Goal: Task Accomplishment & Management: Complete application form

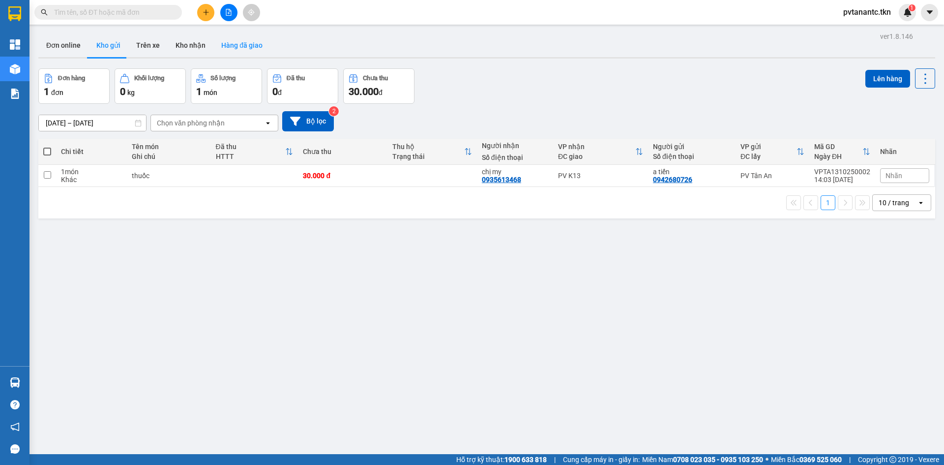
click at [241, 49] on button "Hàng đã giao" at bounding box center [241, 45] width 57 height 24
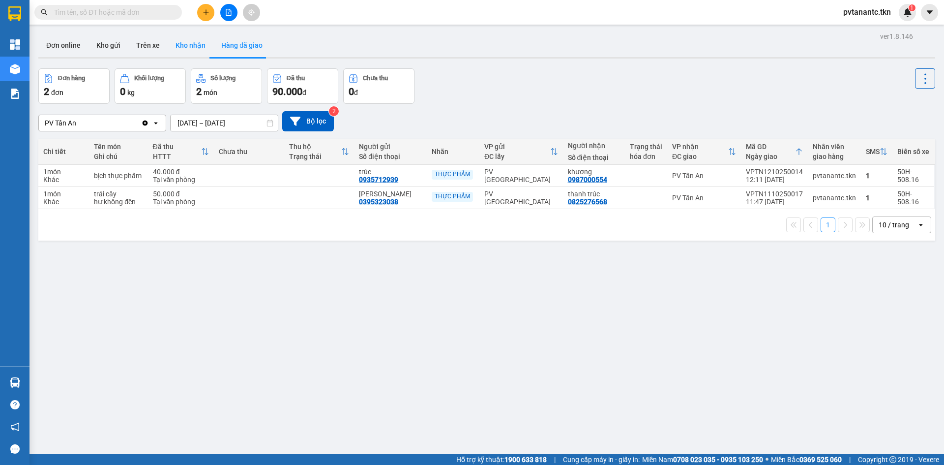
click at [178, 42] on button "Kho nhận" at bounding box center [191, 45] width 46 height 24
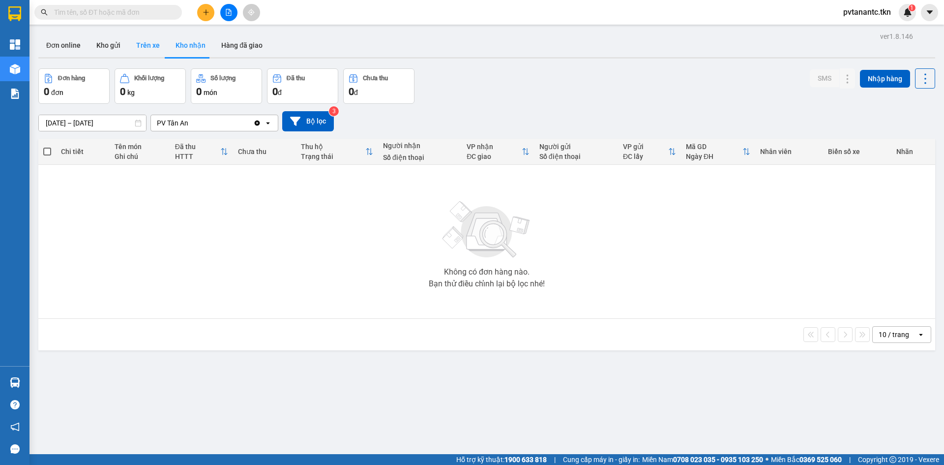
click at [139, 47] on button "Trên xe" at bounding box center [147, 45] width 39 height 24
type input "[DATE] – [DATE]"
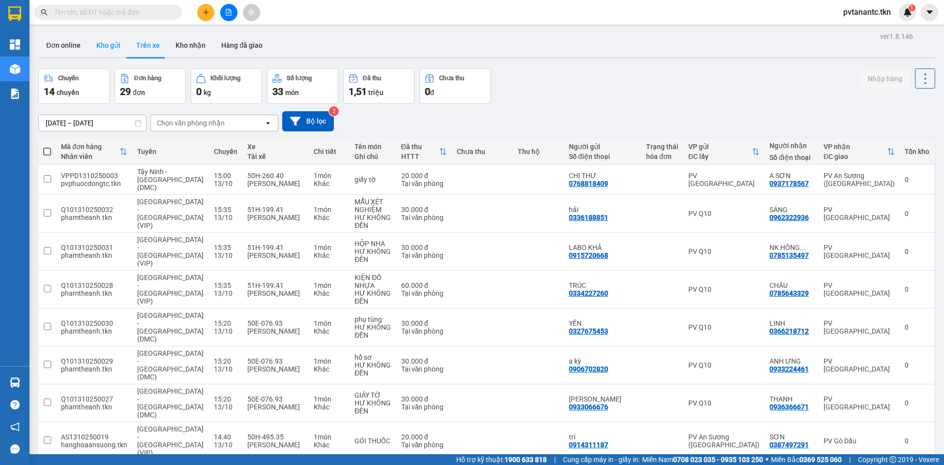
click at [106, 40] on button "Kho gửi" at bounding box center [109, 45] width 40 height 24
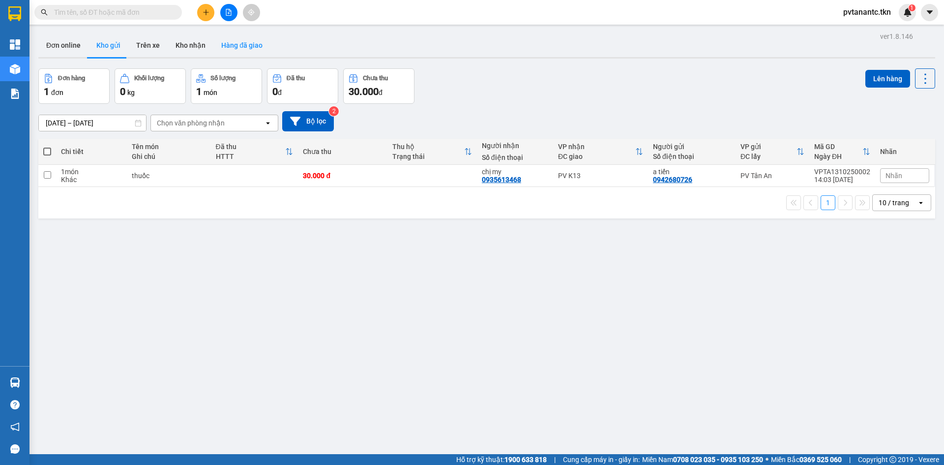
click at [220, 44] on button "Hàng đã giao" at bounding box center [241, 45] width 57 height 24
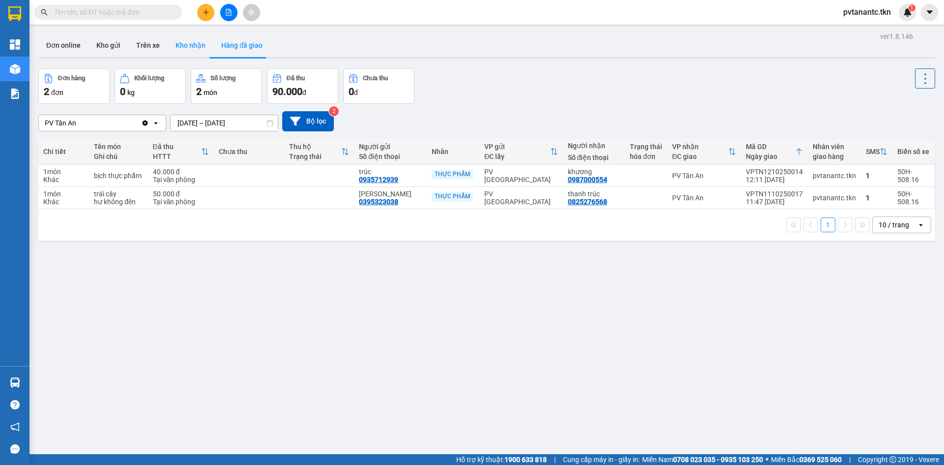
click at [192, 41] on button "Kho nhận" at bounding box center [191, 45] width 46 height 24
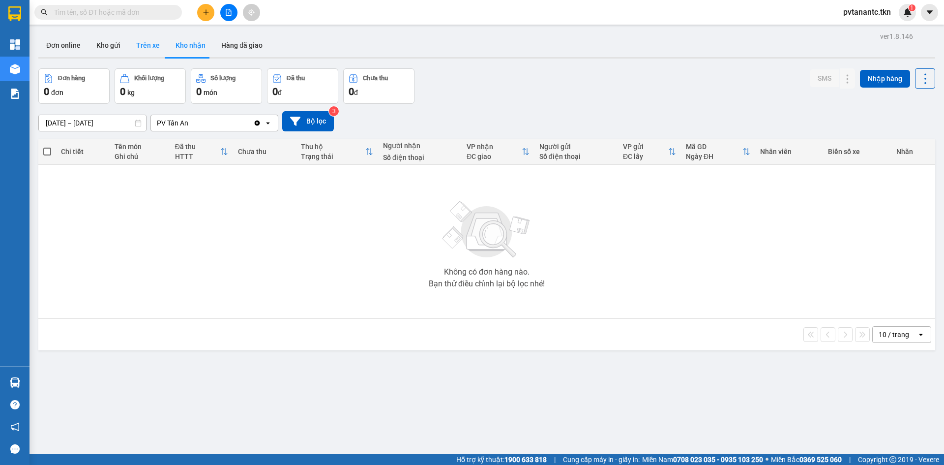
click at [150, 47] on button "Trên xe" at bounding box center [147, 45] width 39 height 24
type input "[DATE] – [DATE]"
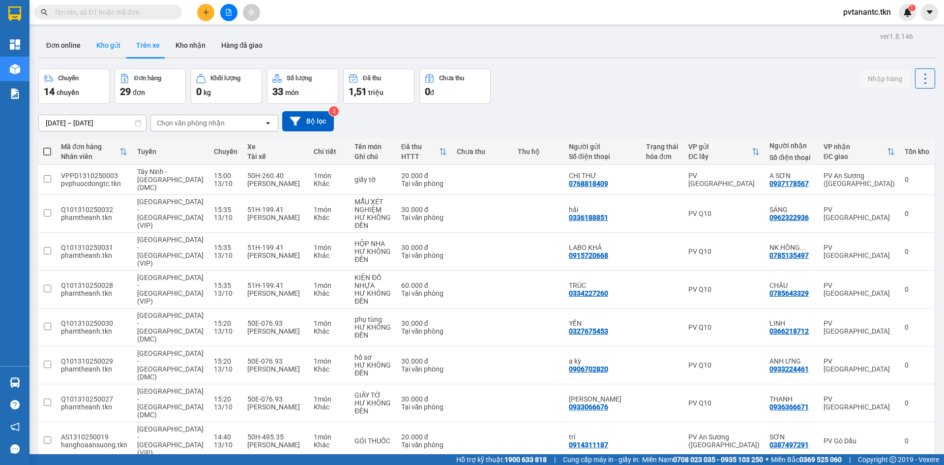
click at [109, 50] on button "Kho gửi" at bounding box center [109, 45] width 40 height 24
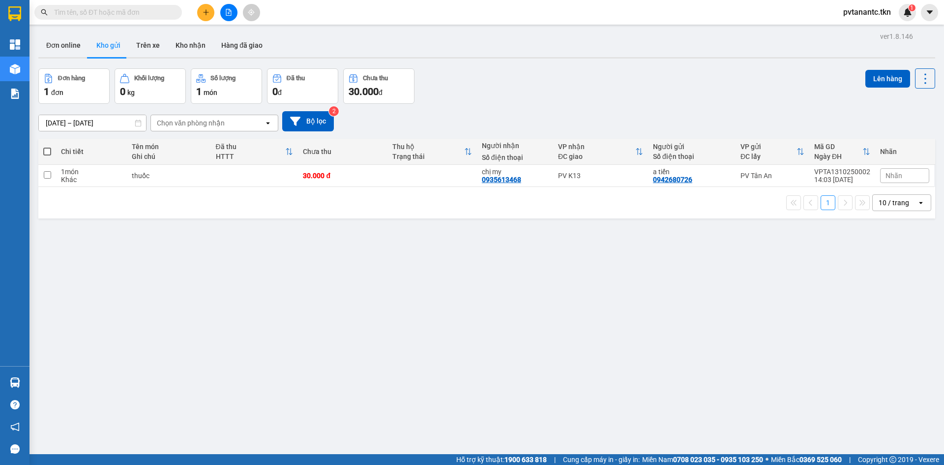
click at [205, 14] on icon "plus" at bounding box center [206, 12] width 7 height 7
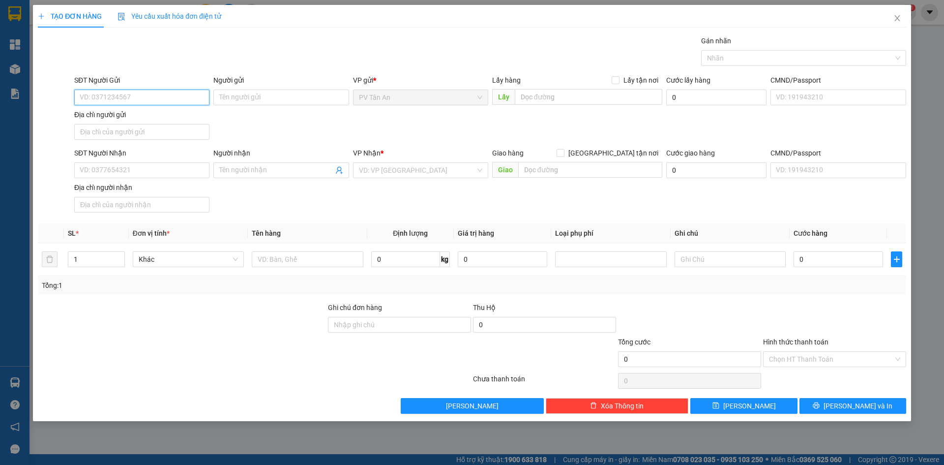
click at [136, 94] on input "SĐT Người Gửi" at bounding box center [141, 98] width 135 height 16
type input "0919868378"
click at [258, 99] on input "Người gửi" at bounding box center [280, 98] width 135 height 16
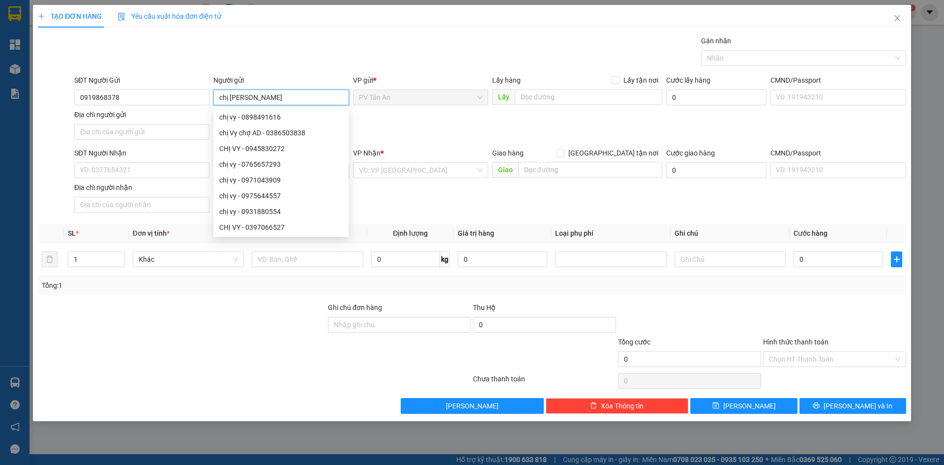
type input "chị [PERSON_NAME]"
click at [634, 147] on form "SĐT Người Gửi 0919868378 Người gửi chị VY VP gửi * PV Tân An Lấy hàng Lấy tận n…" at bounding box center [472, 146] width 869 height 142
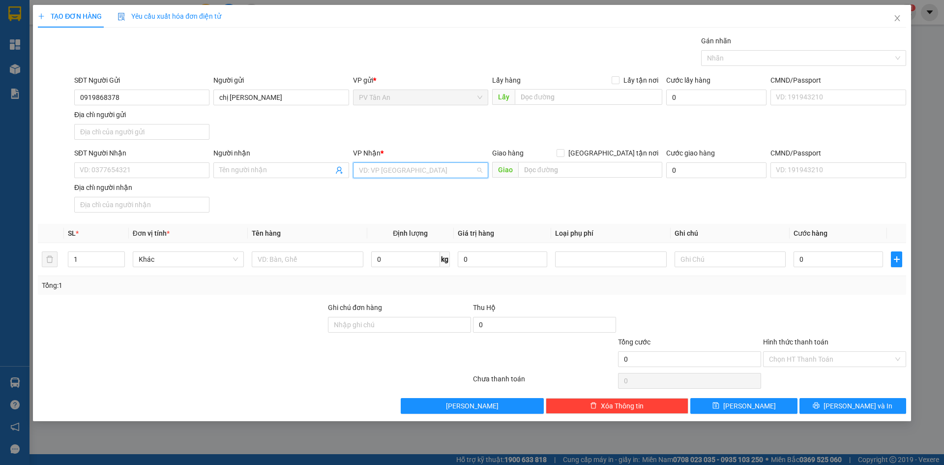
click at [402, 171] on input "search" at bounding box center [417, 170] width 117 height 15
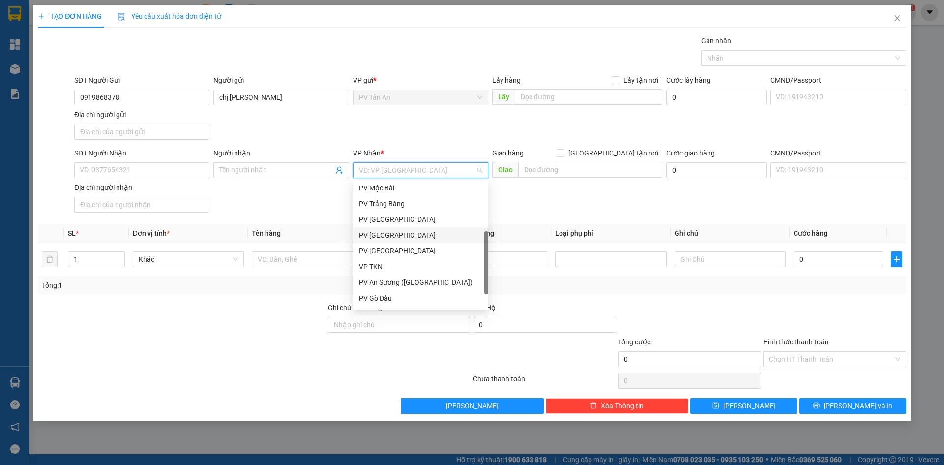
scroll to position [63, 0]
click at [386, 238] on div "PV [GEOGRAPHIC_DATA]" at bounding box center [420, 237] width 123 height 11
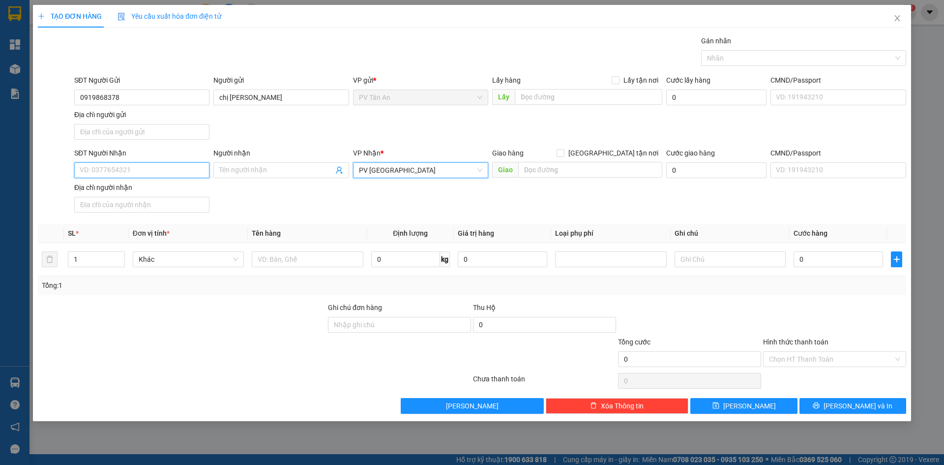
click at [130, 170] on input "SĐT Người Nhận" at bounding box center [141, 170] width 135 height 16
type input "0834111294"
click at [251, 170] on input "Người nhận" at bounding box center [276, 170] width 114 height 11
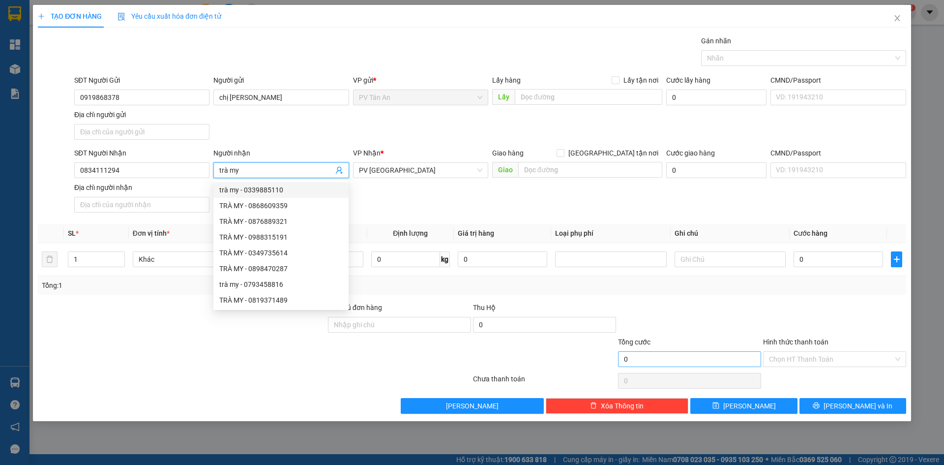
type input "trà my"
click at [661, 358] on input "0" at bounding box center [689, 359] width 143 height 16
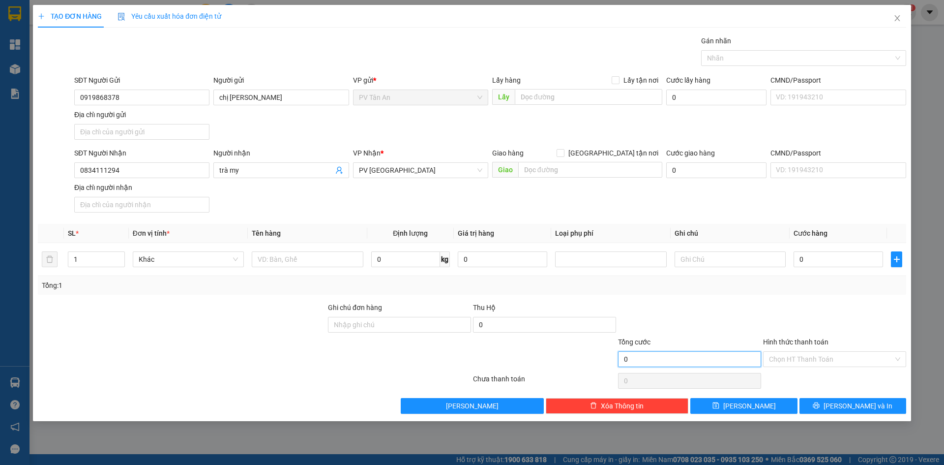
click at [707, 360] on input "0" at bounding box center [689, 359] width 143 height 16
click at [645, 360] on input "0" at bounding box center [689, 359] width 143 height 16
click at [649, 356] on input "0" at bounding box center [689, 359] width 143 height 16
click at [303, 255] on input "text" at bounding box center [307, 259] width 111 height 16
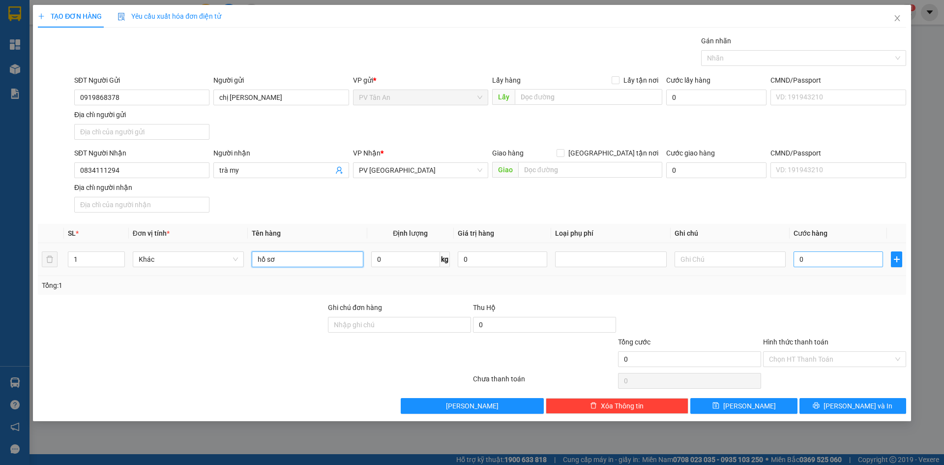
type input "hồ sơ"
click at [812, 260] on input "0" at bounding box center [839, 259] width 90 height 16
type input "3"
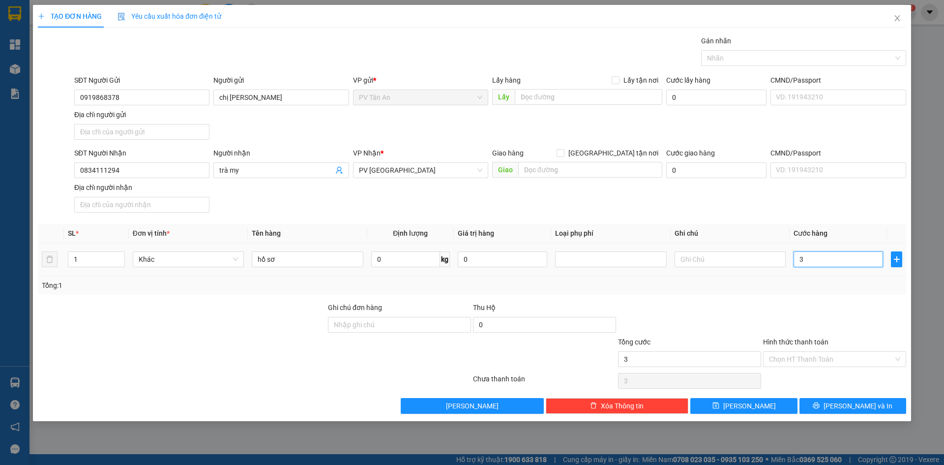
type input "30"
type input "300"
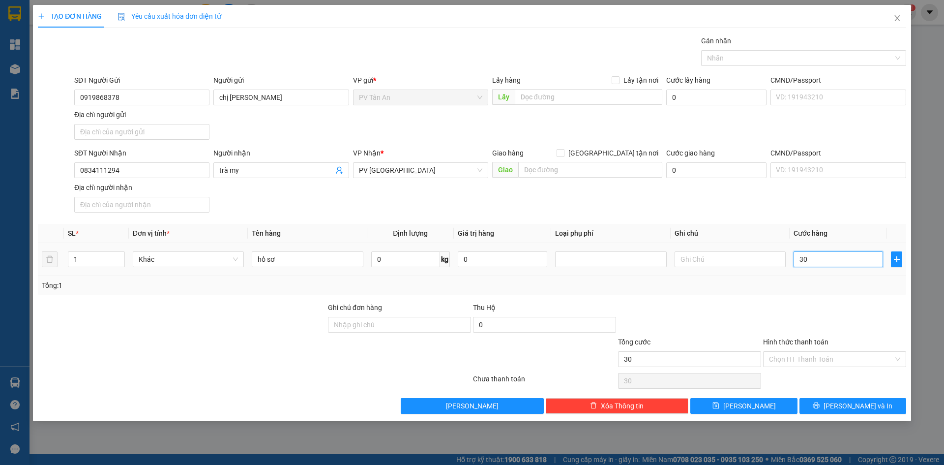
type input "300"
type input "3.000"
type input "30.000"
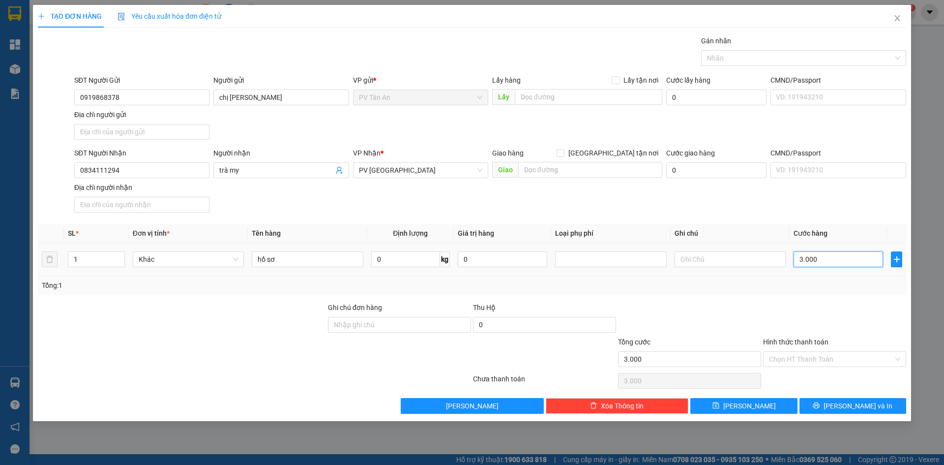
type input "30.000"
click at [902, 361] on div "Chọn HT Thanh Toán" at bounding box center [834, 359] width 143 height 16
type input "30.000"
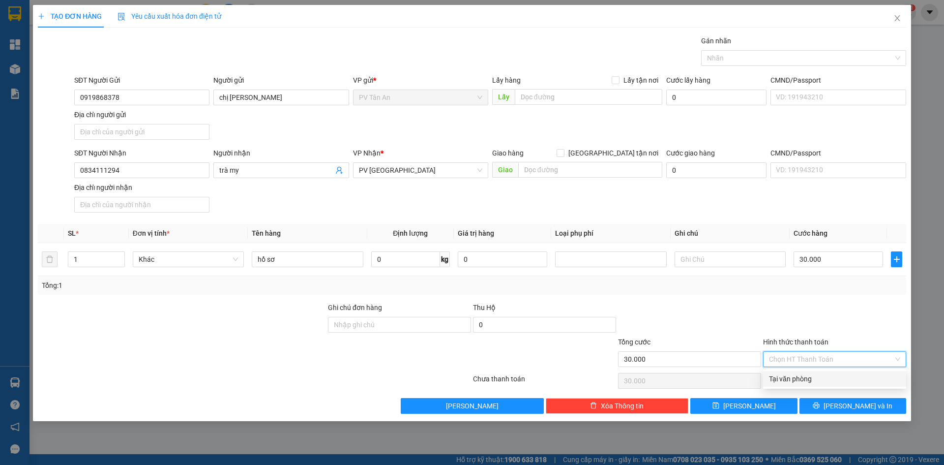
click at [823, 379] on div "Tại văn phòng" at bounding box center [834, 378] width 131 height 11
type input "0"
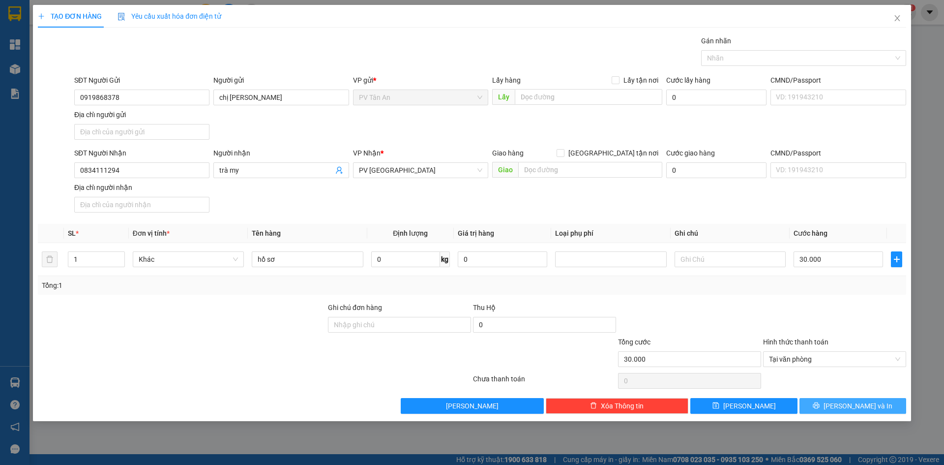
click at [820, 404] on icon "printer" at bounding box center [816, 405] width 7 height 7
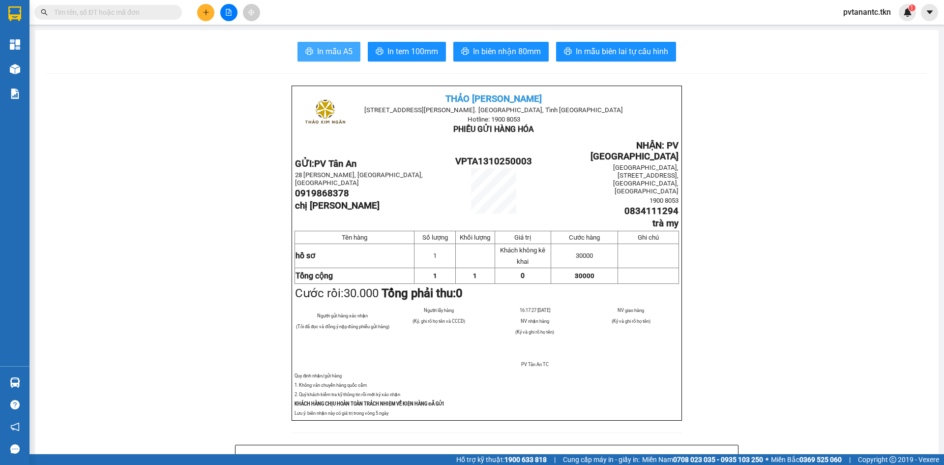
click at [317, 49] on span "In mẫu A5" at bounding box center [334, 51] width 35 height 12
drag, startPoint x: 944, startPoint y: 414, endPoint x: 716, endPoint y: 137, distance: 359.2
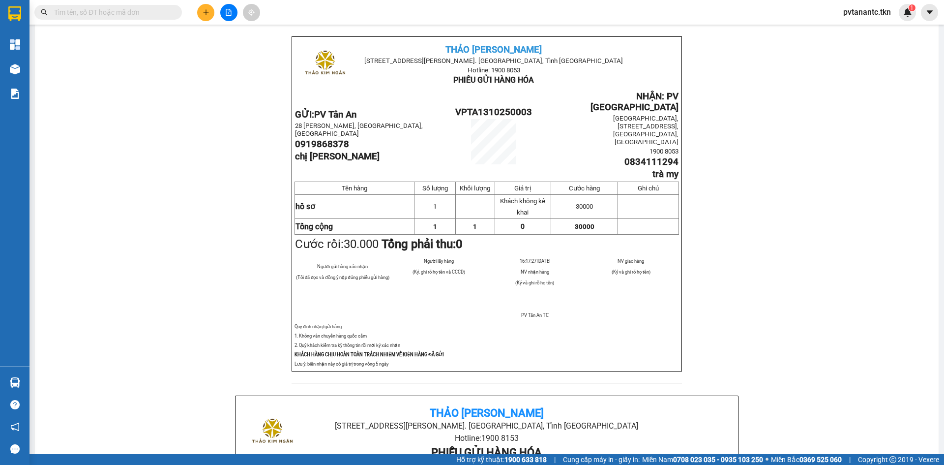
scroll to position [148, 0]
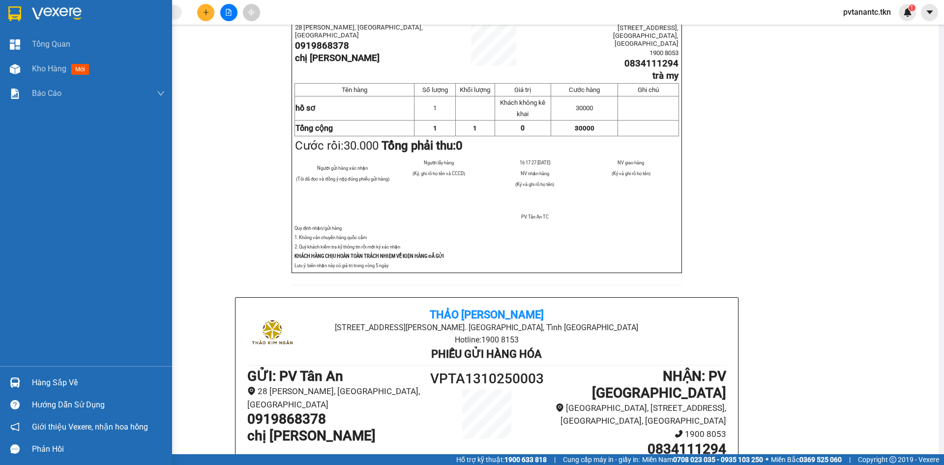
click at [62, 381] on div "Hàng sắp về" at bounding box center [98, 382] width 133 height 15
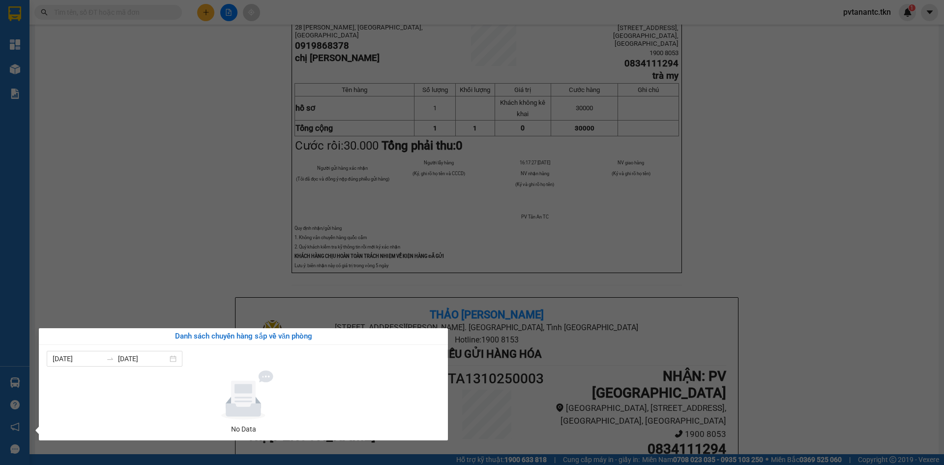
click at [905, 110] on section "Kết quả tìm kiếm ( 0 ) Bộ lọc No Data pvtanantc.tkn 1 Tổng Quan Kho hàng mới Bá…" at bounding box center [472, 232] width 944 height 465
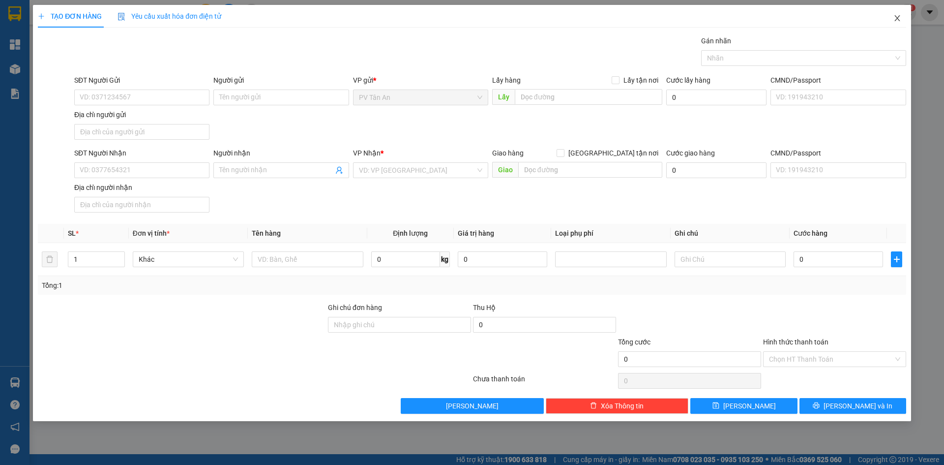
click at [900, 19] on icon "close" at bounding box center [898, 18] width 8 height 8
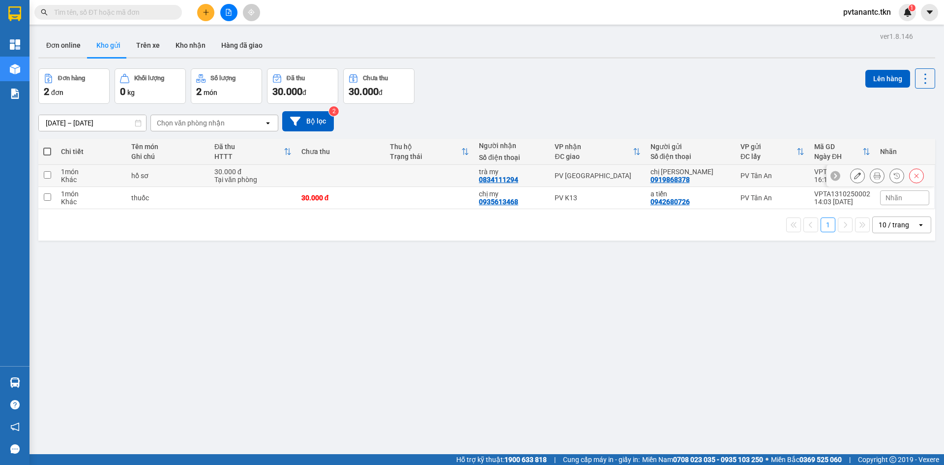
click at [47, 174] on input "checkbox" at bounding box center [47, 174] width 7 height 7
checkbox input "true"
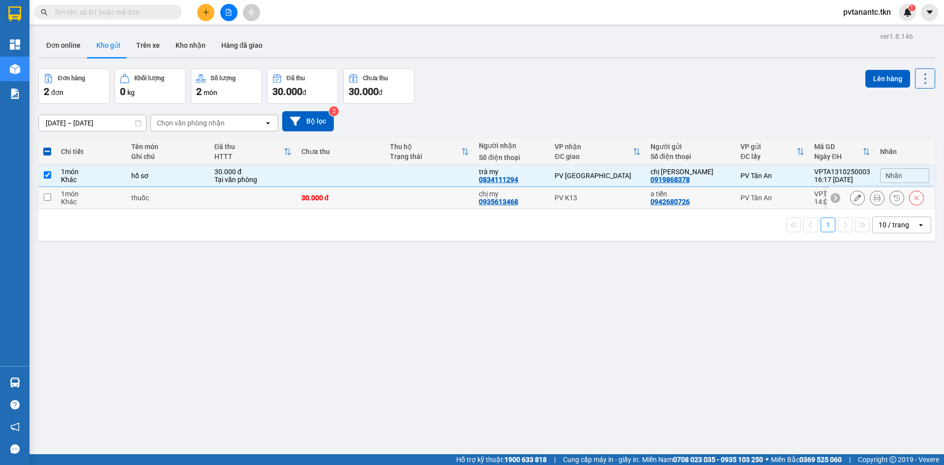
click at [46, 200] on input "checkbox" at bounding box center [47, 196] width 7 height 7
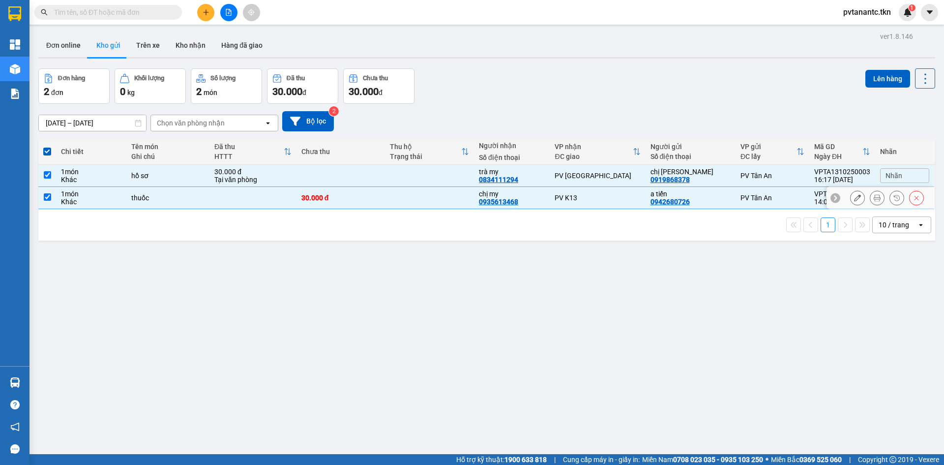
click at [48, 195] on input "checkbox" at bounding box center [47, 196] width 7 height 7
checkbox input "false"
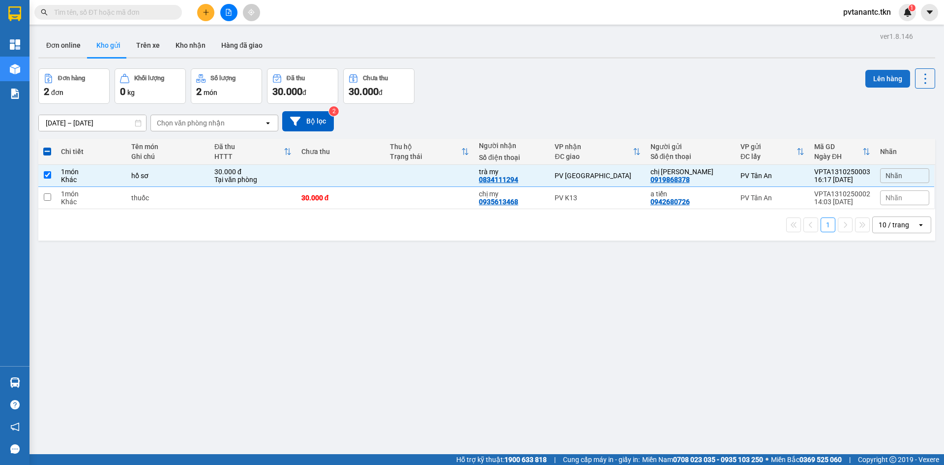
click at [875, 76] on button "Lên hàng" at bounding box center [888, 79] width 45 height 18
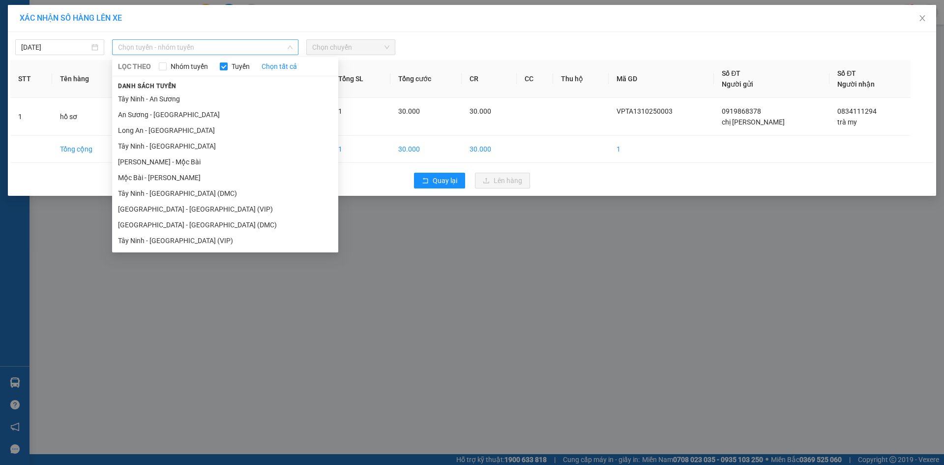
click at [210, 44] on span "Chọn tuyến - nhóm tuyến" at bounding box center [205, 47] width 175 height 15
click at [161, 130] on li "Long An - [GEOGRAPHIC_DATA]" at bounding box center [225, 130] width 226 height 16
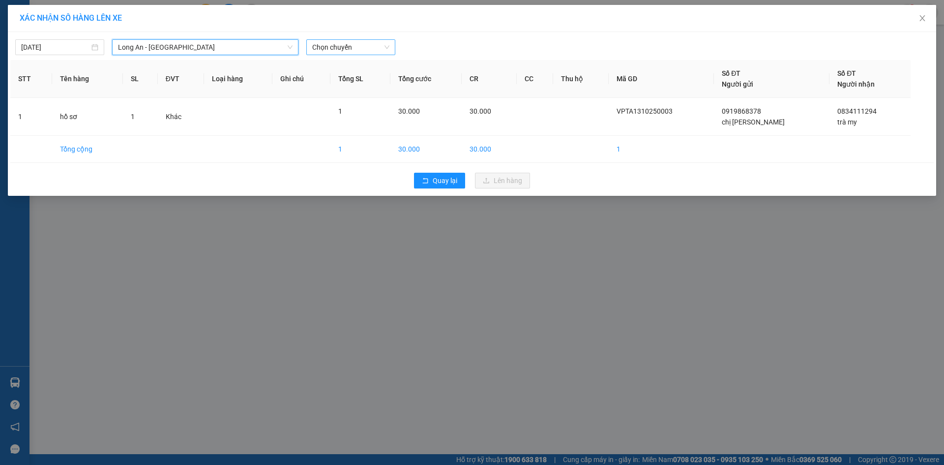
click at [353, 49] on span "Chọn chuyến" at bounding box center [350, 47] width 77 height 15
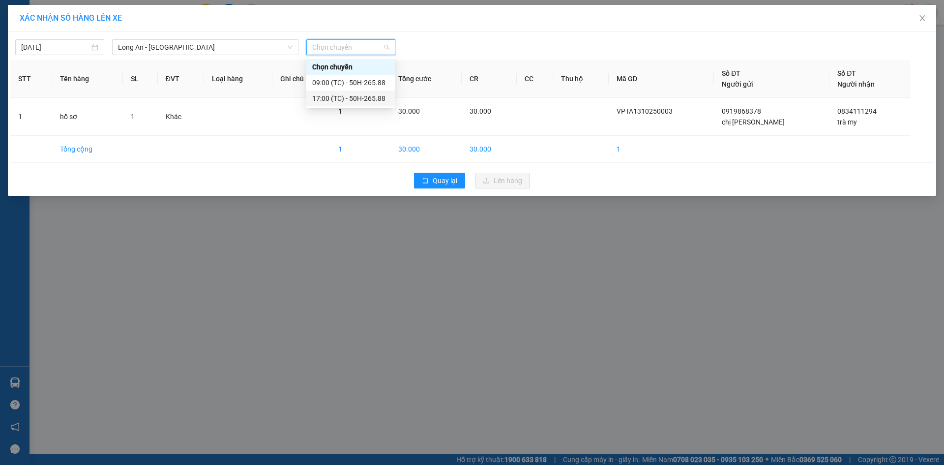
click at [321, 100] on div "17:00 (TC) - 50H-265.88" at bounding box center [350, 98] width 77 height 11
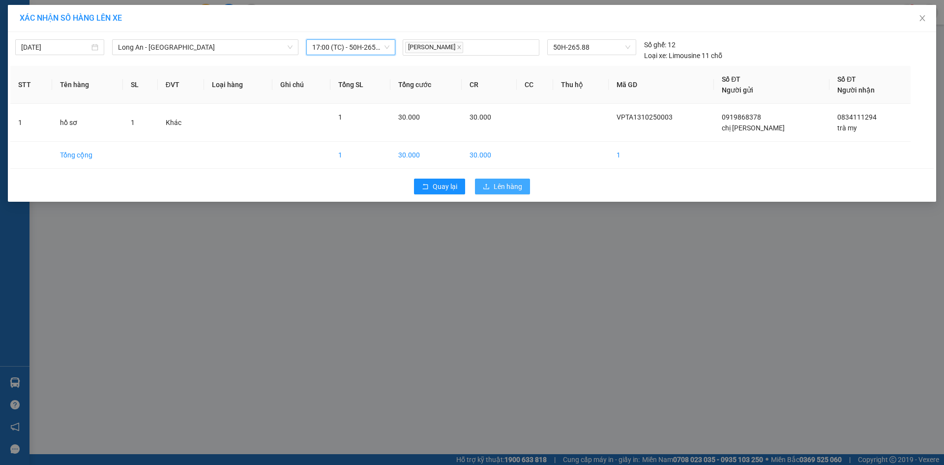
click at [506, 186] on span "Lên hàng" at bounding box center [508, 186] width 29 height 11
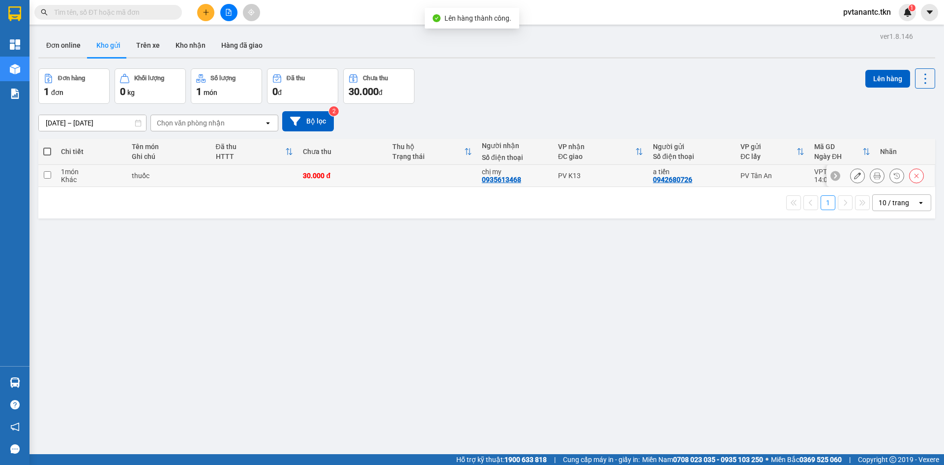
click at [47, 174] on input "checkbox" at bounding box center [47, 174] width 7 height 7
checkbox input "true"
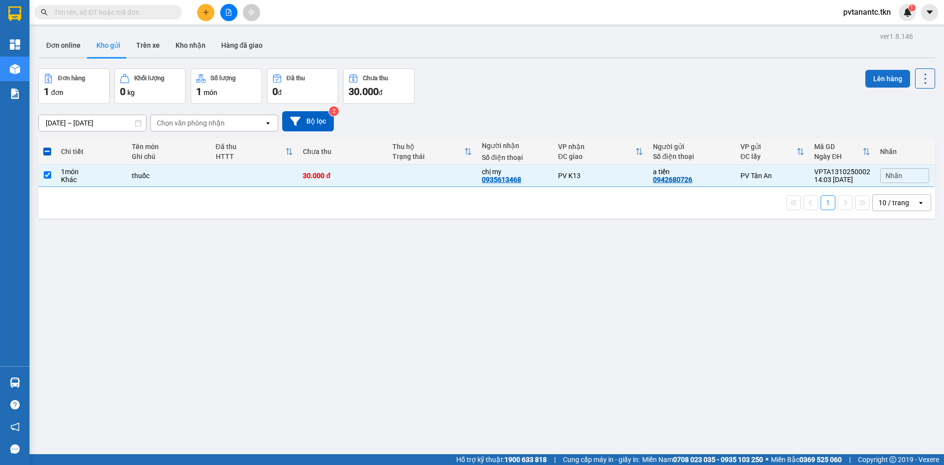
click at [879, 80] on button "Lên hàng" at bounding box center [888, 79] width 45 height 18
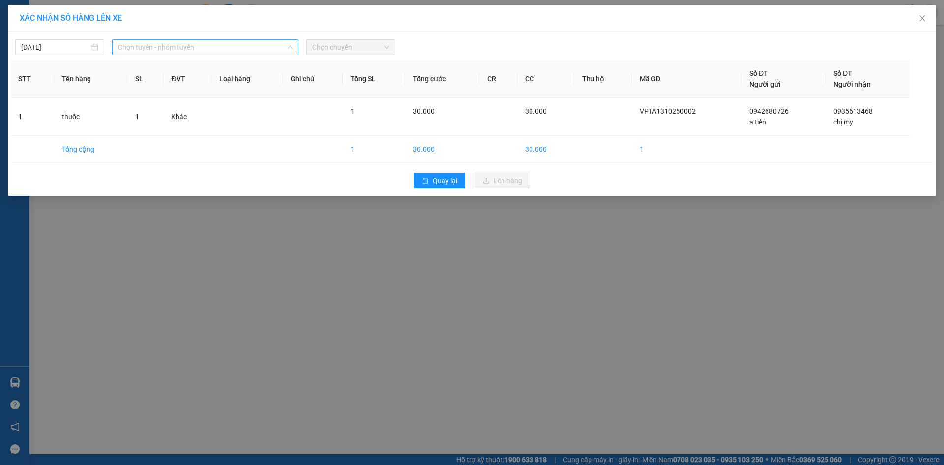
drag, startPoint x: 211, startPoint y: 51, endPoint x: 229, endPoint y: 57, distance: 18.8
click at [211, 49] on span "Chọn tuyến - nhóm tuyến" at bounding box center [205, 47] width 175 height 15
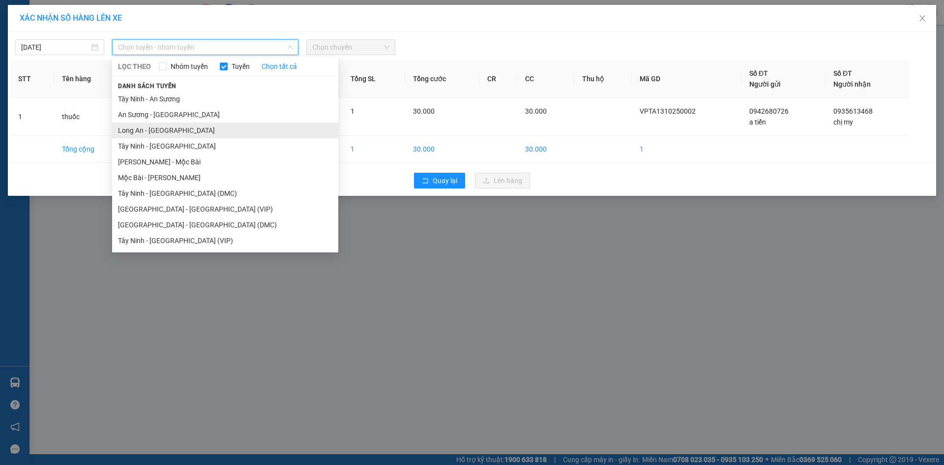
click at [127, 133] on li "Long An - [GEOGRAPHIC_DATA]" at bounding box center [225, 130] width 226 height 16
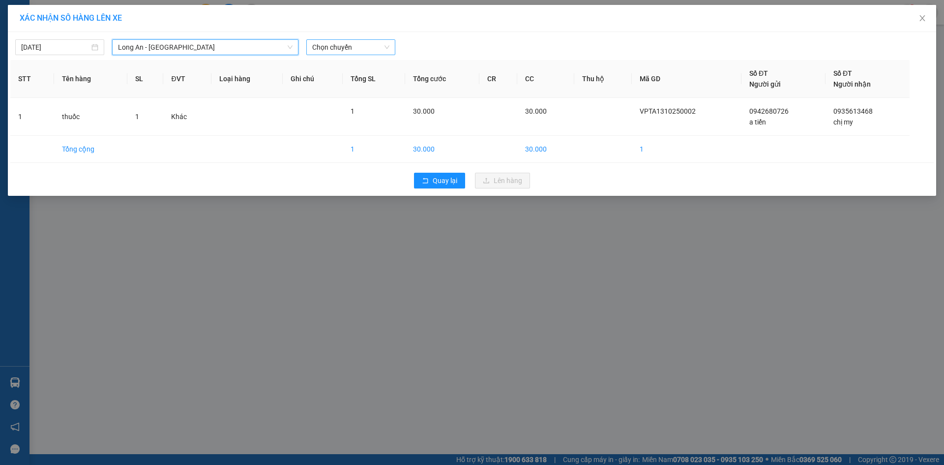
click at [329, 49] on span "Chọn chuyến" at bounding box center [350, 47] width 77 height 15
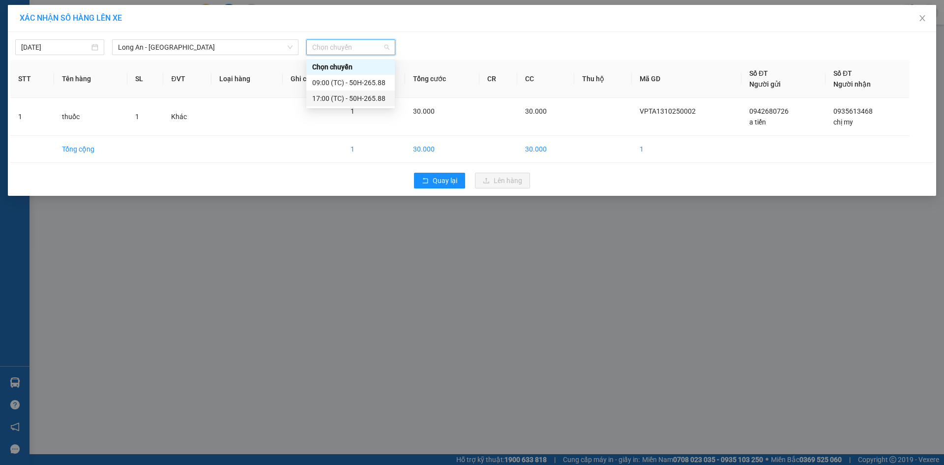
click at [316, 99] on div "17:00 (TC) - 50H-265.88" at bounding box center [350, 98] width 77 height 11
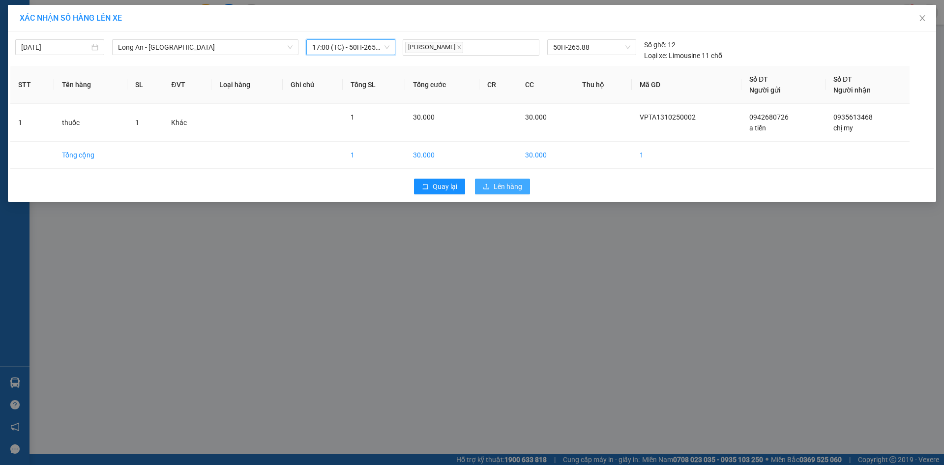
click at [503, 187] on span "Lên hàng" at bounding box center [508, 186] width 29 height 11
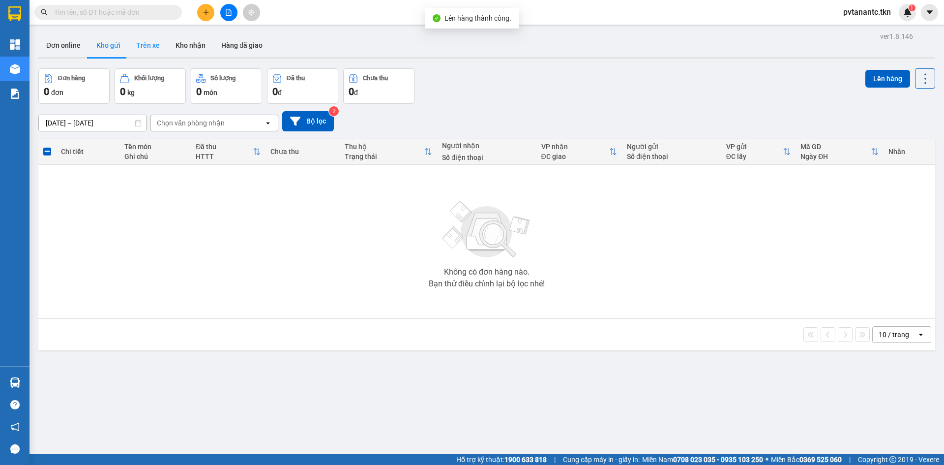
click at [151, 45] on button "Trên xe" at bounding box center [147, 45] width 39 height 24
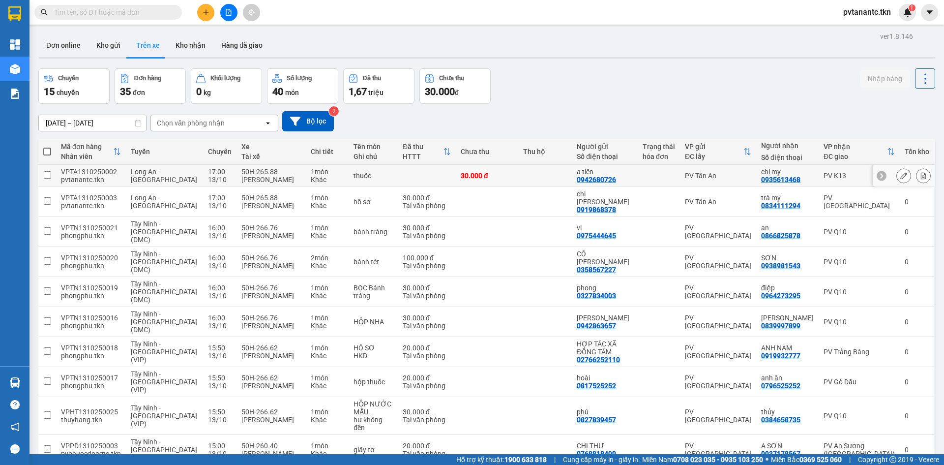
click at [44, 175] on input "checkbox" at bounding box center [47, 174] width 7 height 7
checkbox input "true"
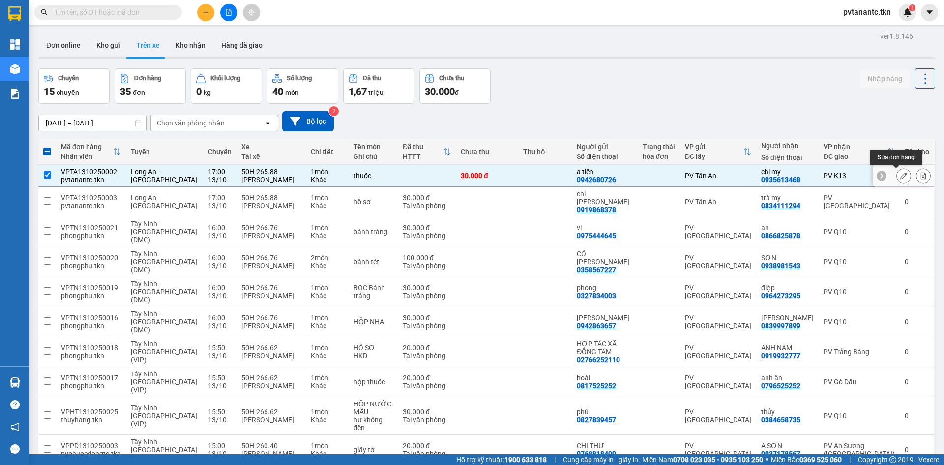
click at [901, 177] on icon at bounding box center [904, 175] width 7 height 7
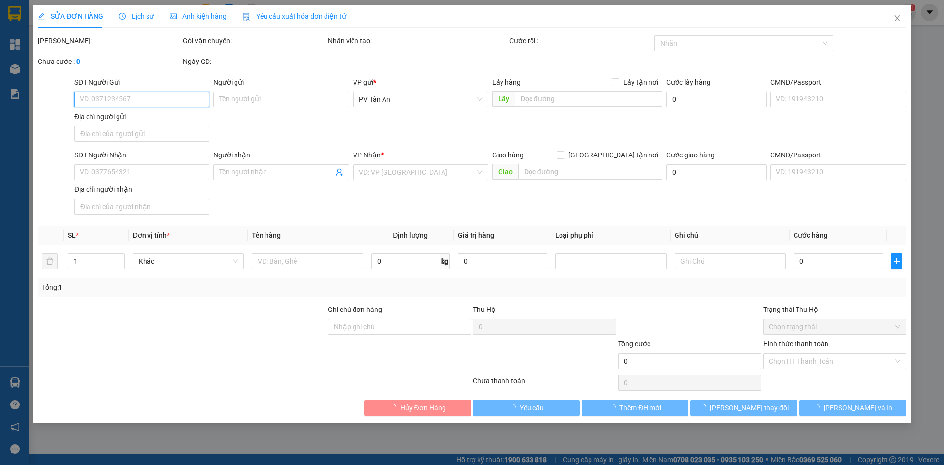
type input "0942680726"
type input "a tiến"
type input "0935613468"
type input "chị my"
type input "30.000"
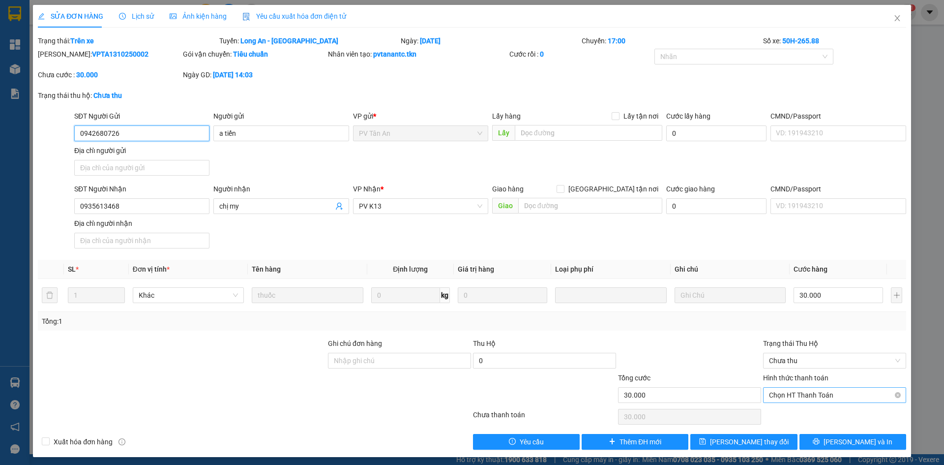
click at [832, 395] on span "Chọn HT Thanh Toán" at bounding box center [834, 395] width 131 height 15
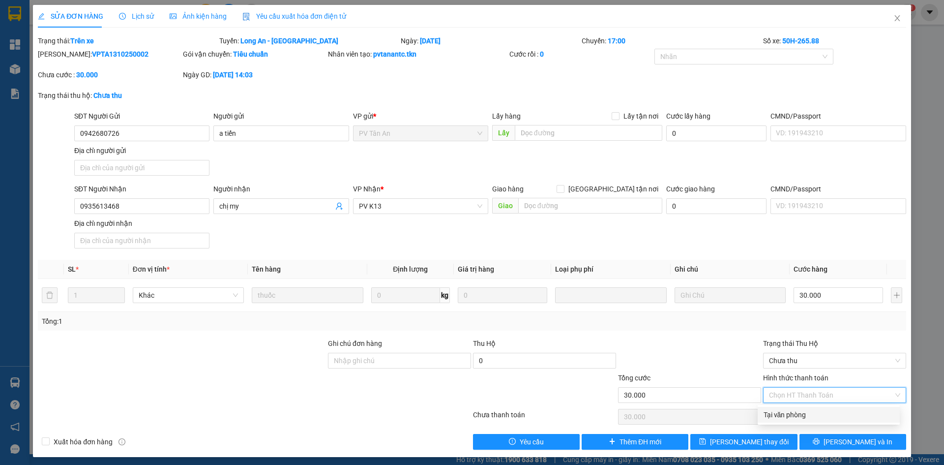
click at [807, 419] on div "Tại văn phòng" at bounding box center [829, 414] width 130 height 11
type input "0"
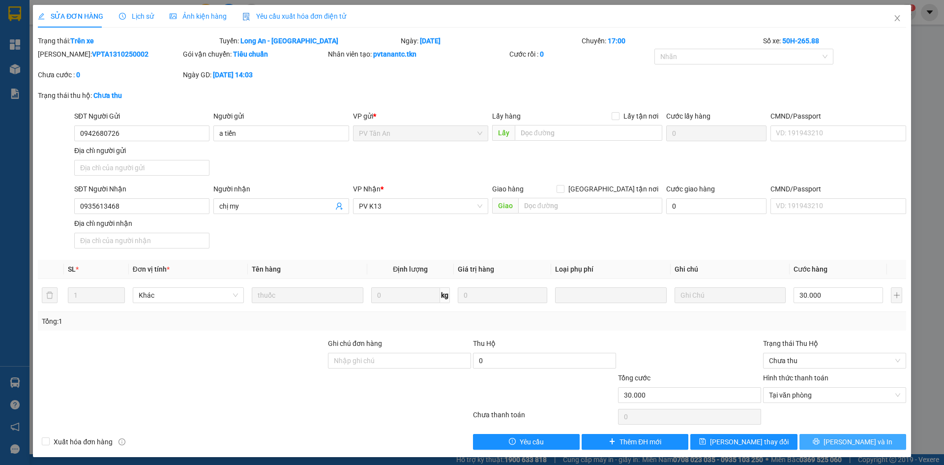
click at [856, 441] on span "[PERSON_NAME] và In" at bounding box center [858, 441] width 69 height 11
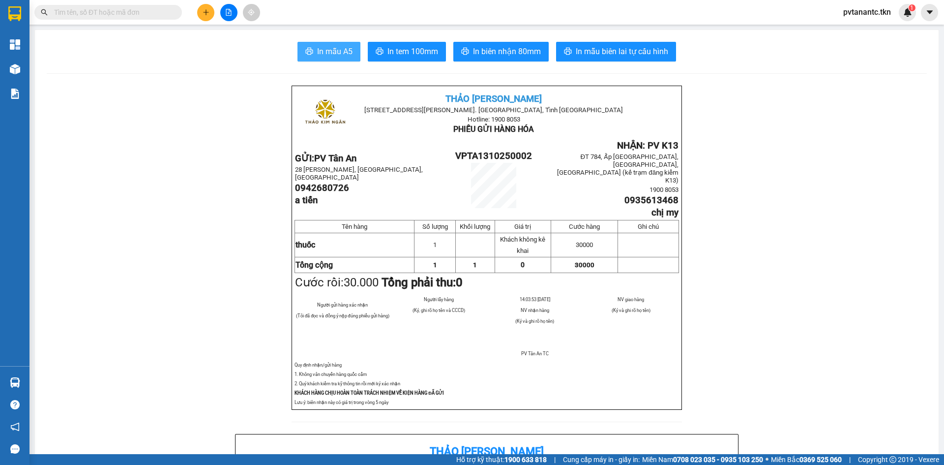
click at [319, 48] on span "In mẫu A5" at bounding box center [334, 51] width 35 height 12
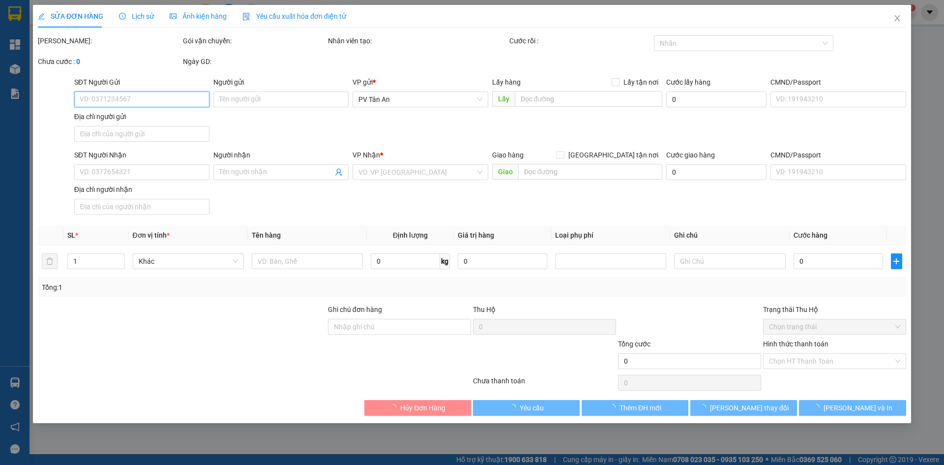
type input "0942680726"
type input "a tiến"
type input "0935613468"
type input "chị my"
type input "30.000"
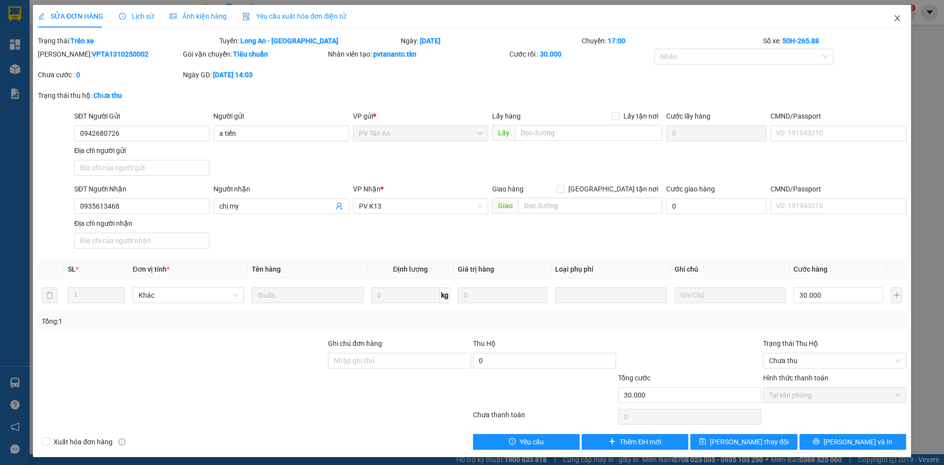
click at [894, 19] on icon "close" at bounding box center [898, 18] width 8 height 8
